Goal: Task Accomplishment & Management: Manage account settings

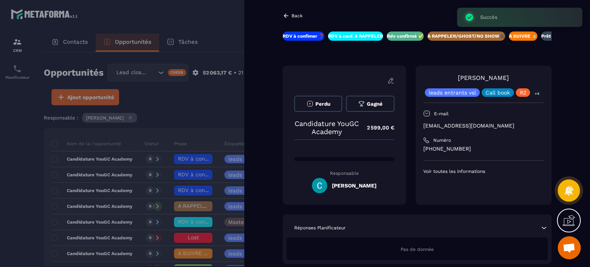
scroll to position [0, 37]
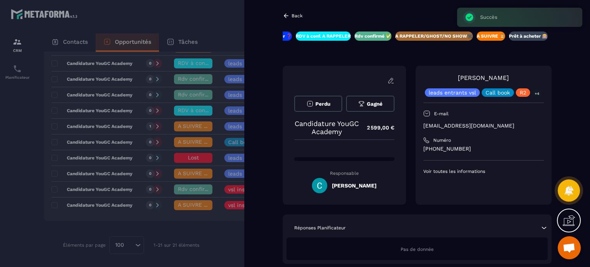
click at [240, 40] on div at bounding box center [295, 133] width 590 height 267
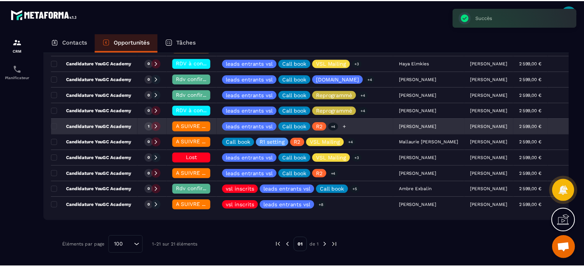
scroll to position [269, 0]
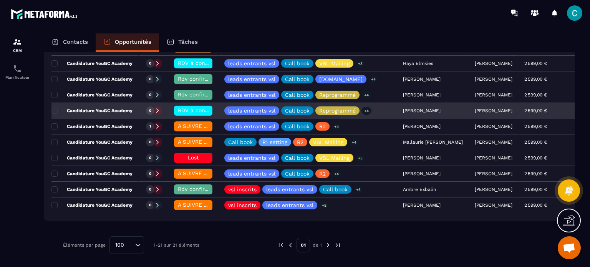
click at [198, 110] on span "RDV à conf. A RAPPELER" at bounding box center [210, 110] width 65 height 6
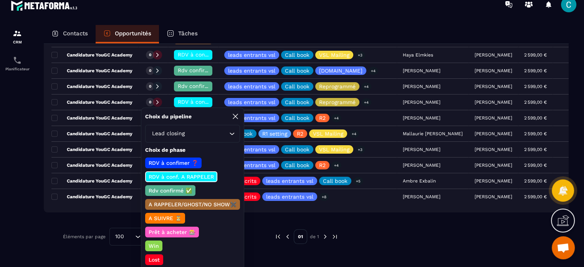
scroll to position [11, 0]
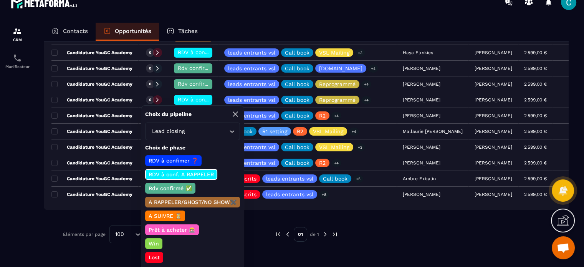
click at [154, 254] on p "Lost" at bounding box center [154, 258] width 13 height 8
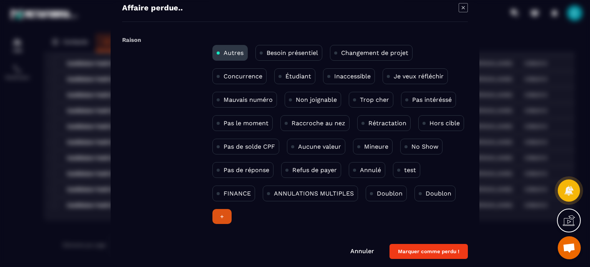
scroll to position [15, 0]
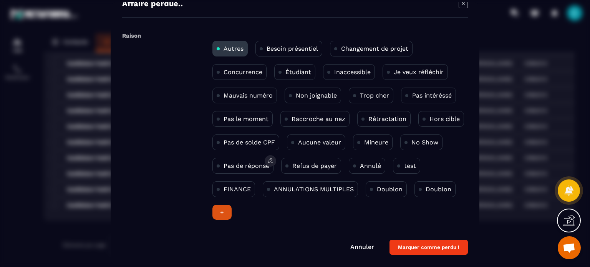
click at [235, 168] on p "Pas de réponse" at bounding box center [247, 165] width 46 height 7
click at [413, 241] on button "Marquer comme perdu !" at bounding box center [429, 247] width 78 height 15
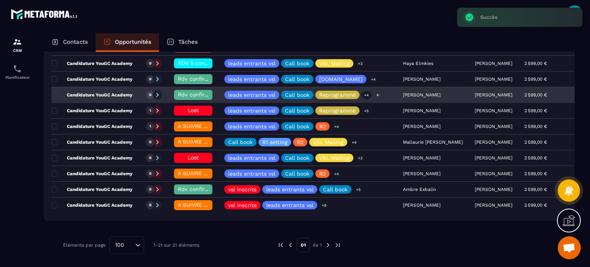
click at [386, 92] on div "leads entrants vsl Call book Reprogrammé +4" at bounding box center [308, 95] width 179 height 15
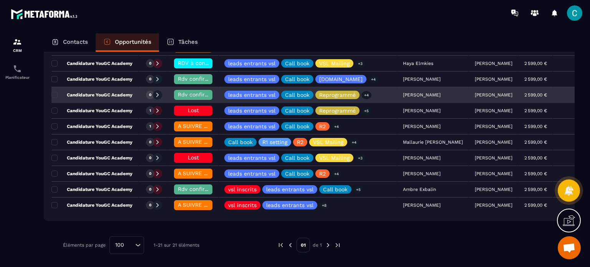
click at [411, 92] on div "[PERSON_NAME]" at bounding box center [433, 95] width 72 height 15
